Goal: Check status: Check status

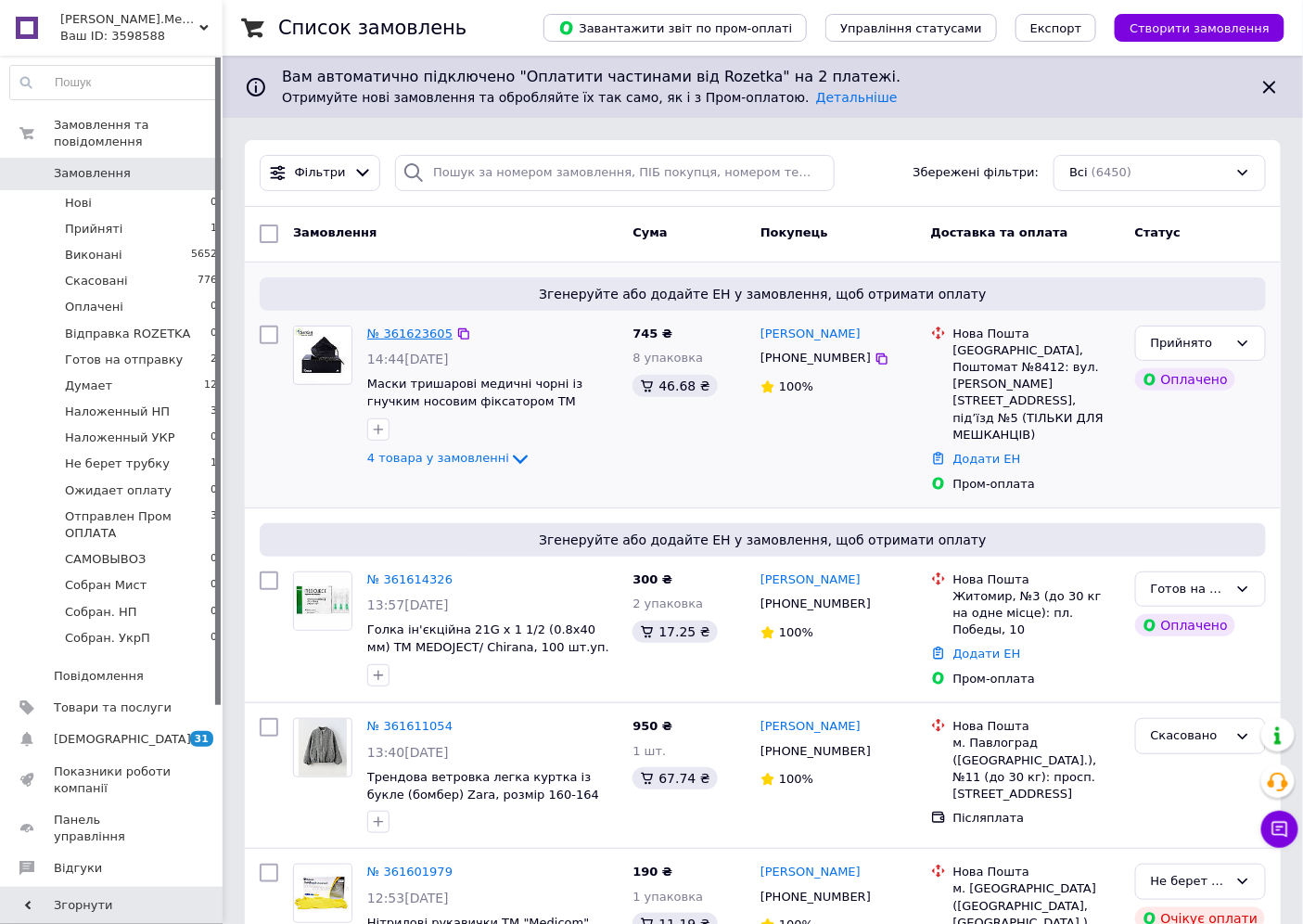
click at [402, 329] on link "№ 361623605" at bounding box center [410, 333] width 86 height 14
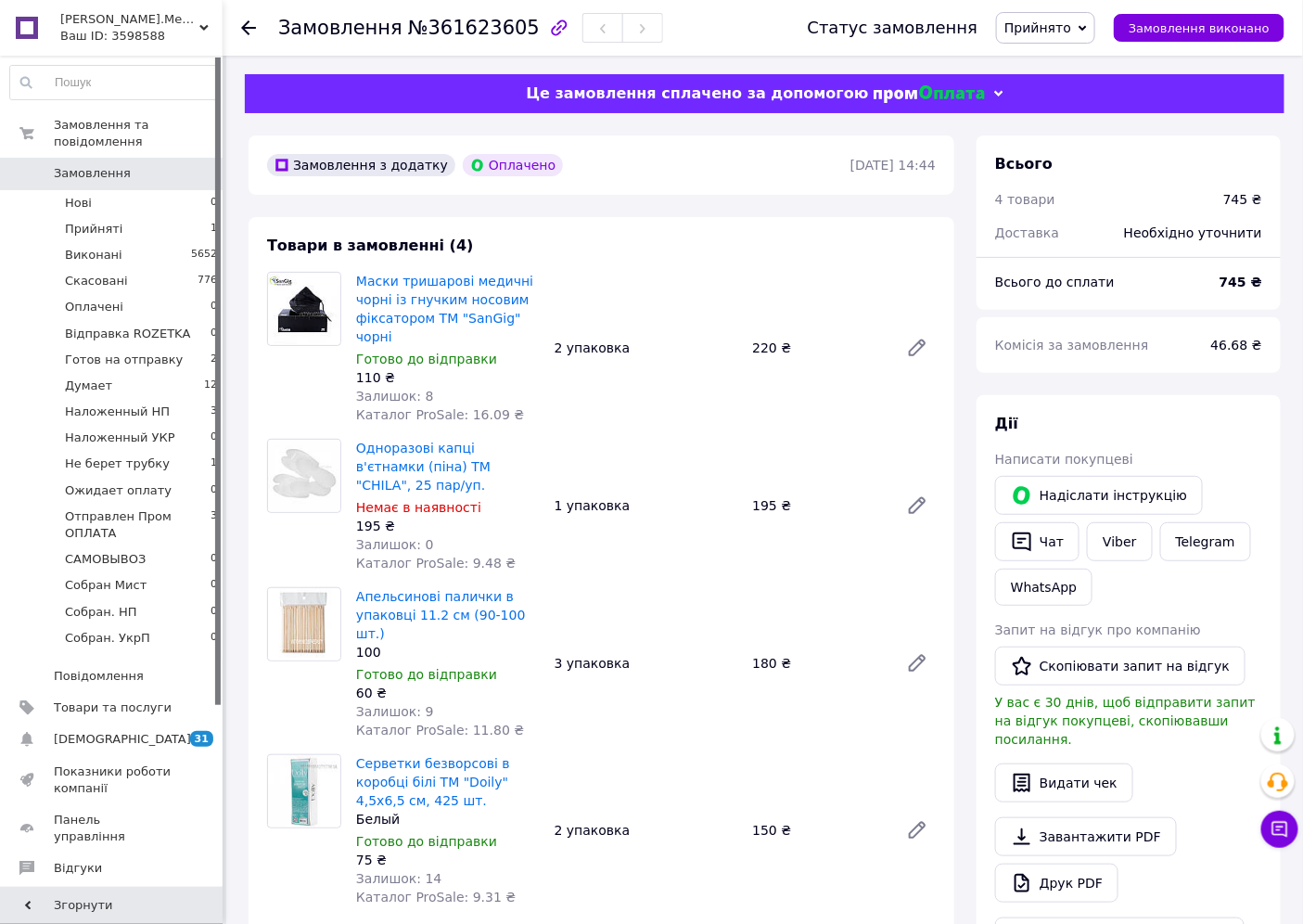
scroll to position [103, 0]
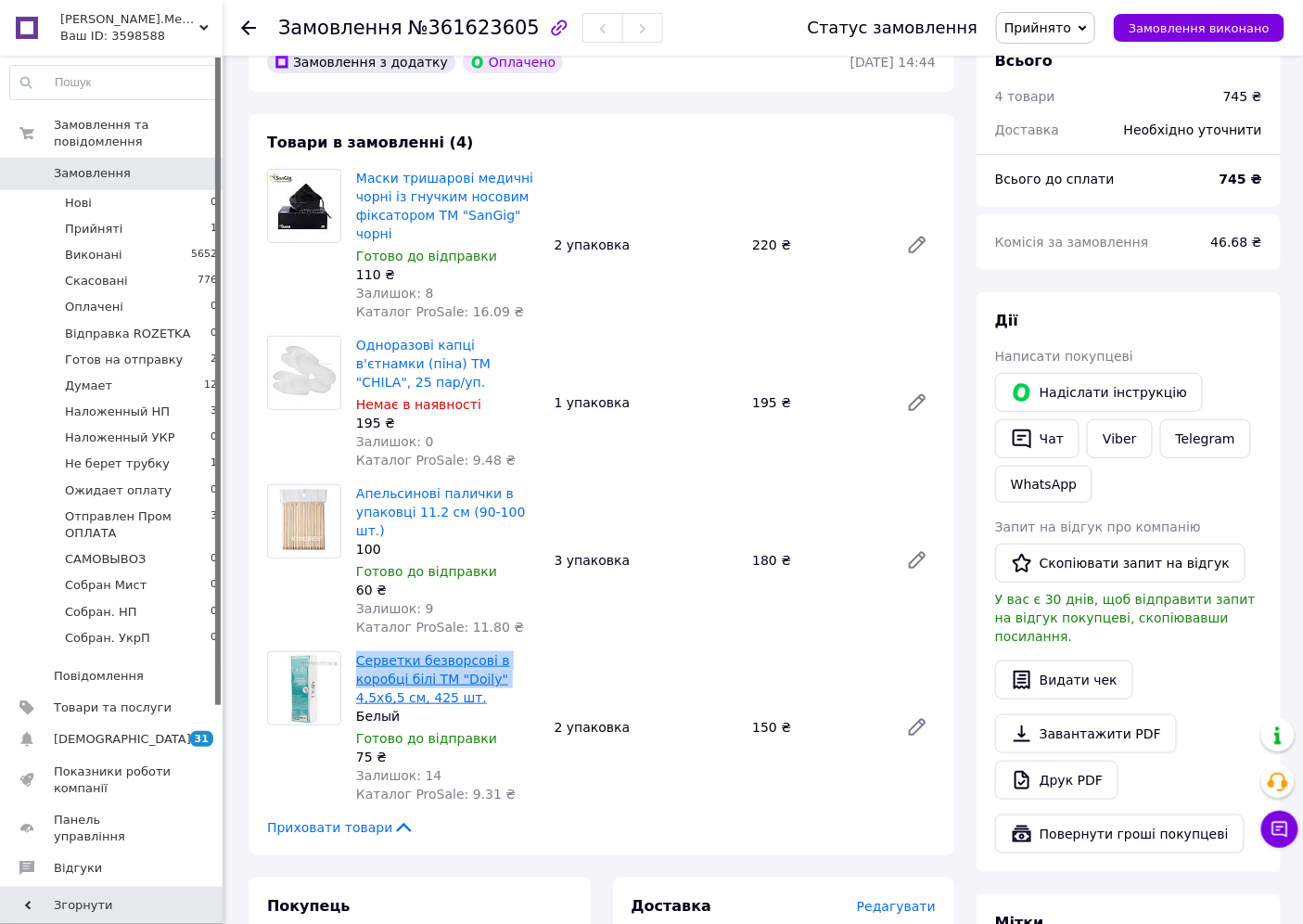
drag, startPoint x: 354, startPoint y: 598, endPoint x: 496, endPoint y: 618, distance: 143.4
click at [496, 648] on div "Серветки безворсові в коробці білі ТМ "Doily" 4,5х6,5 см, 425 шт. Белый Готово …" at bounding box center [447, 727] width 199 height 160
click at [634, 142] on div "Товари в замовленні (4) Маски тришарові медичні чорні із гнучким носовим фіксат…" at bounding box center [601, 484] width 705 height 741
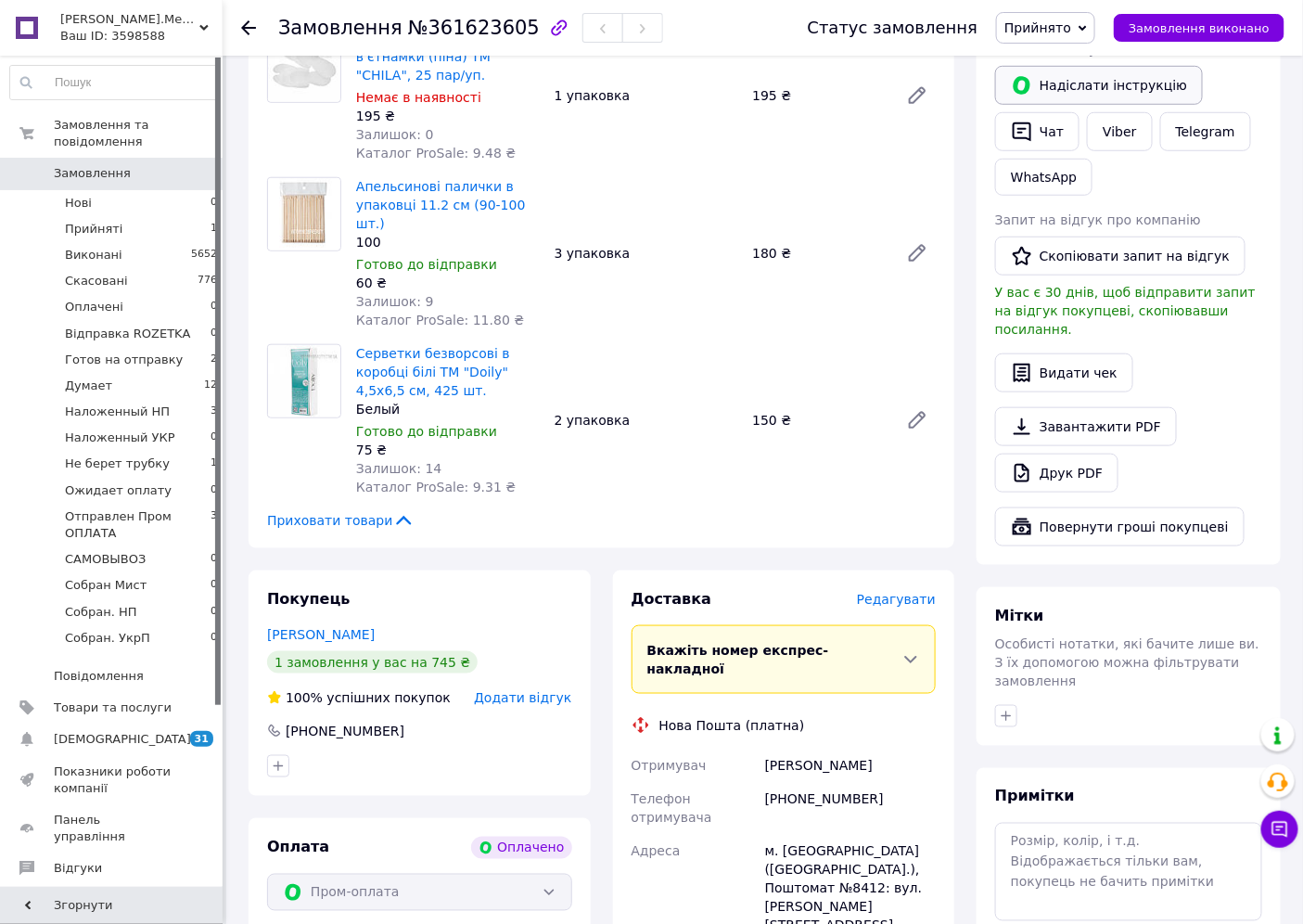
scroll to position [412, 0]
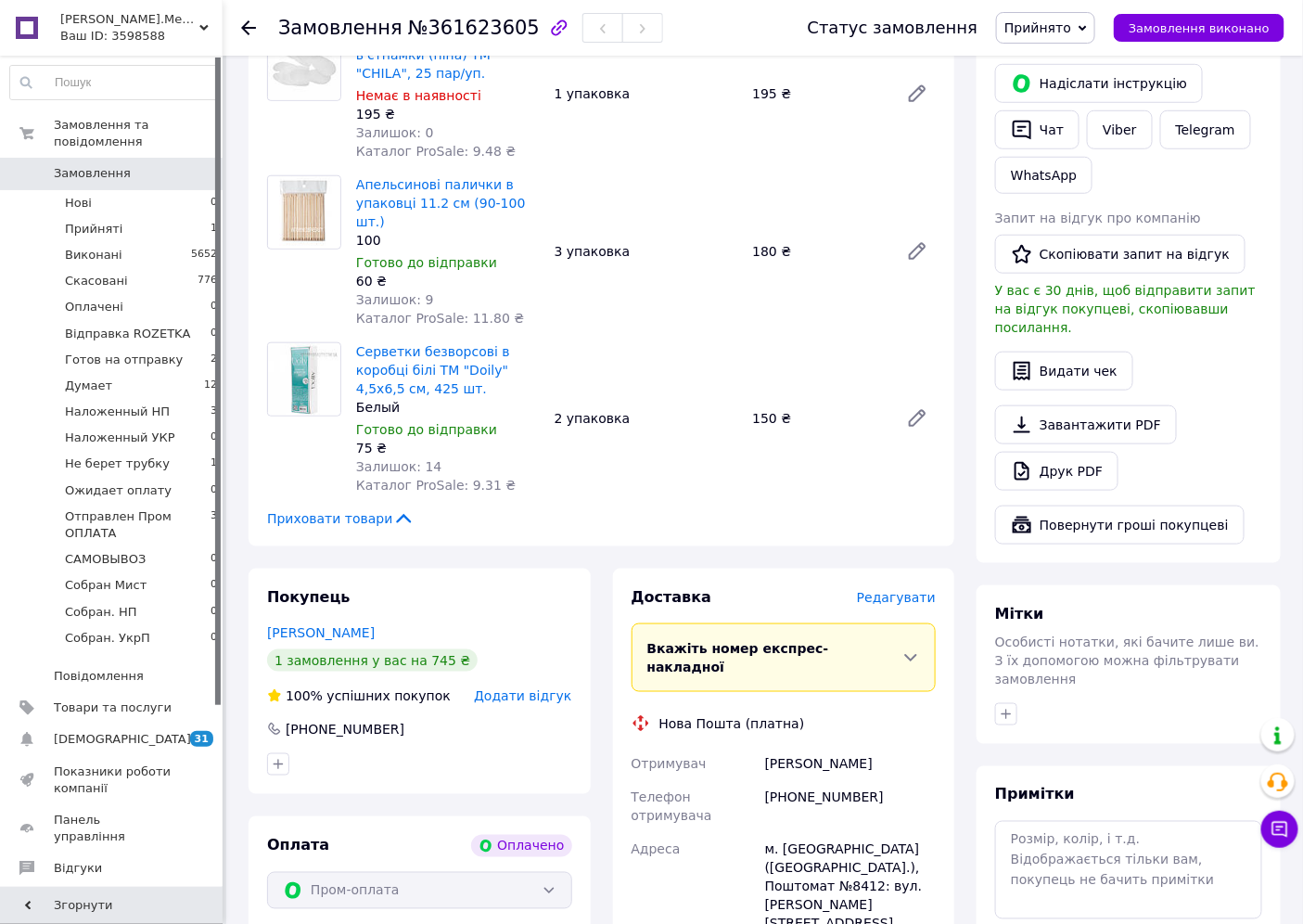
click at [1063, 22] on span "Прийнято" at bounding box center [1038, 27] width 67 height 15
click at [1092, 180] on li "Готов на отправку" at bounding box center [1086, 177] width 181 height 28
click at [117, 165] on span "Замовлення" at bounding box center [92, 173] width 77 height 17
